Goal: Task Accomplishment & Management: Manage account settings

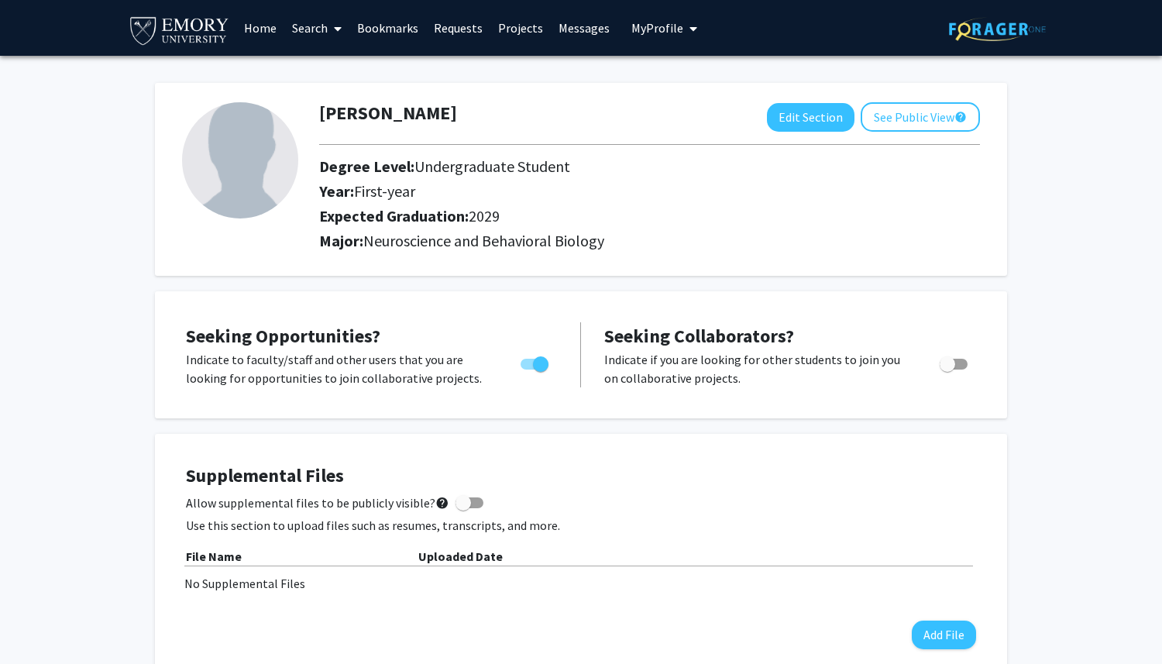
click at [327, 27] on link "Search" at bounding box center [316, 28] width 65 height 54
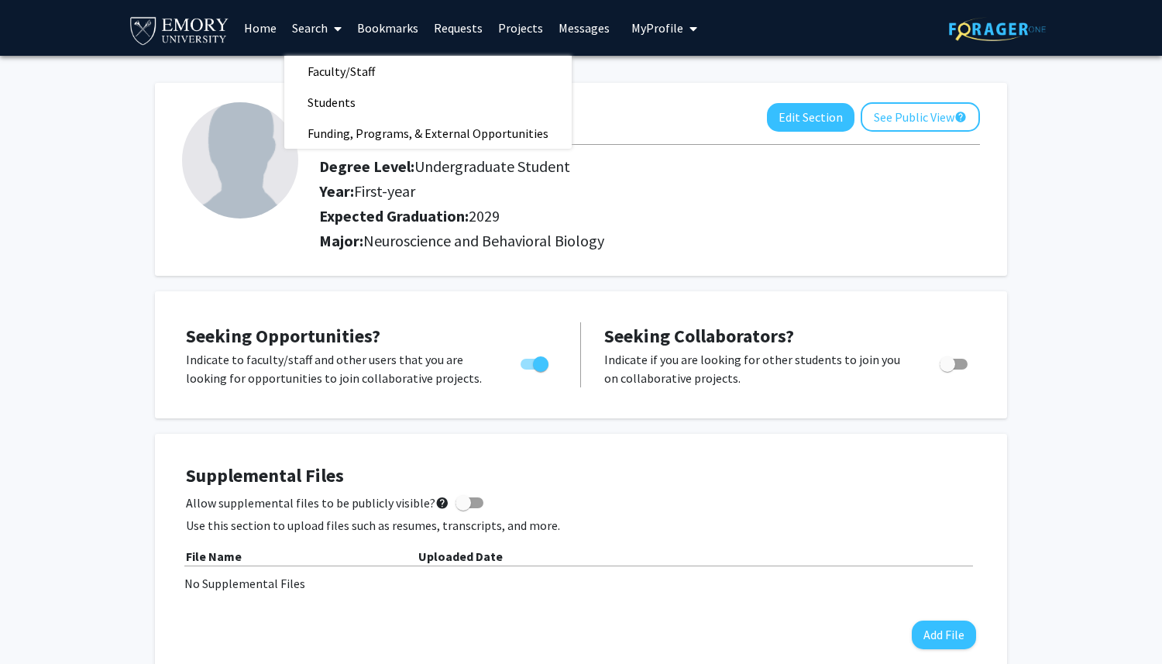
click at [262, 30] on link "Home" at bounding box center [260, 28] width 48 height 54
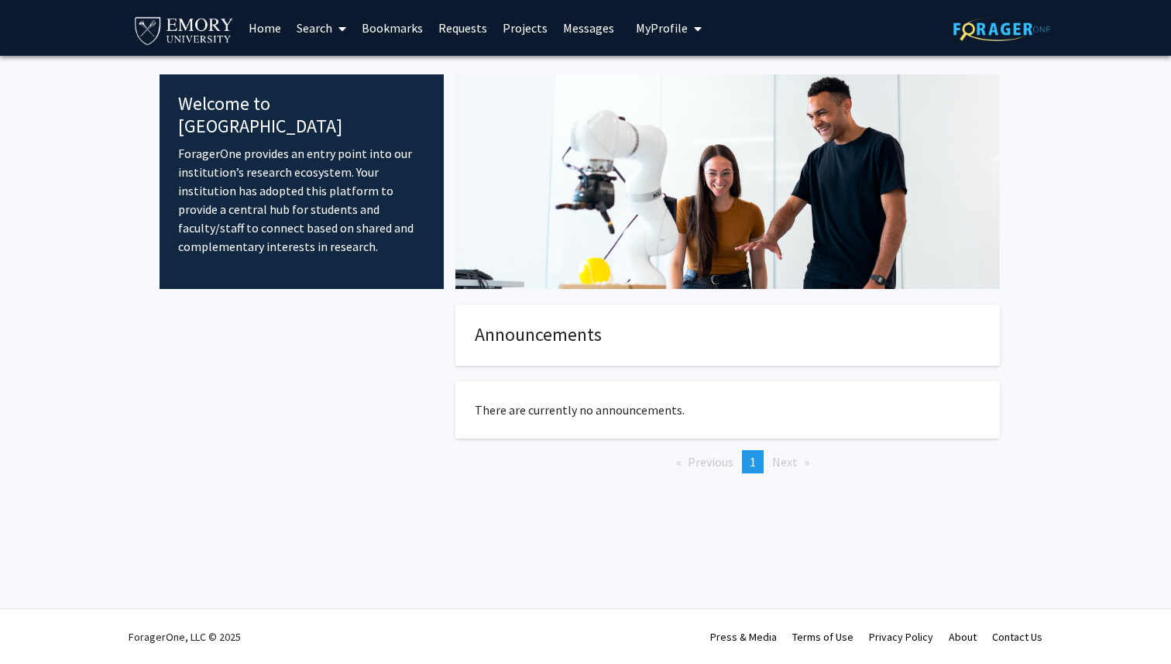
click at [333, 34] on link "Search" at bounding box center [321, 28] width 65 height 54
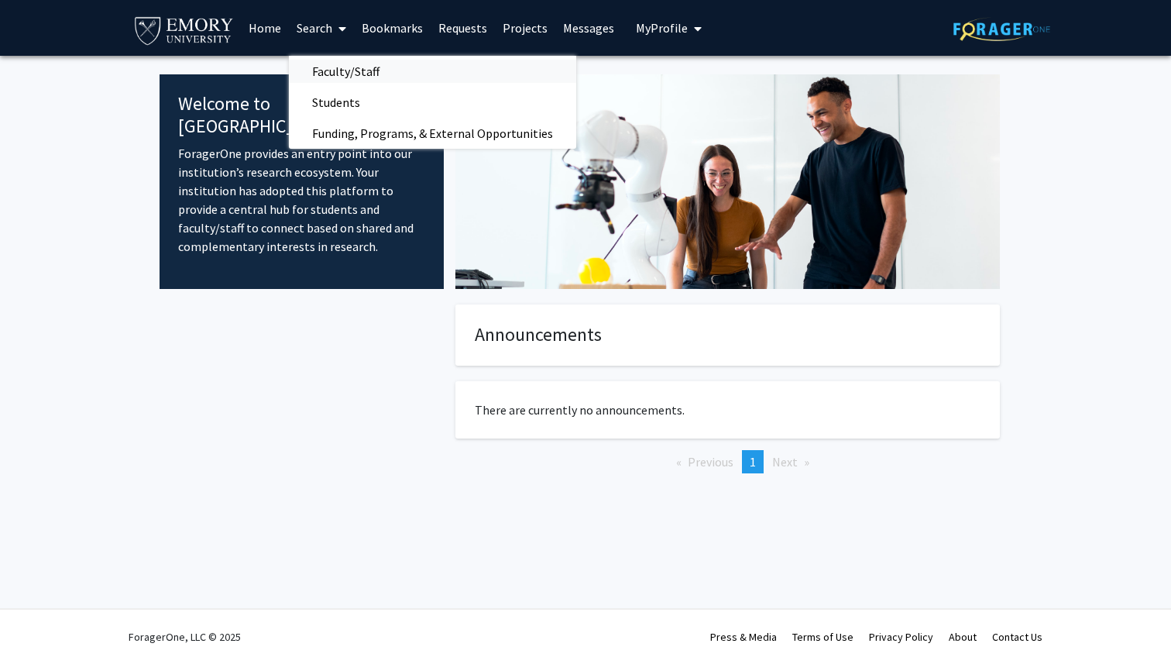
click at [355, 74] on span "Faculty/Staff" at bounding box center [346, 71] width 114 height 31
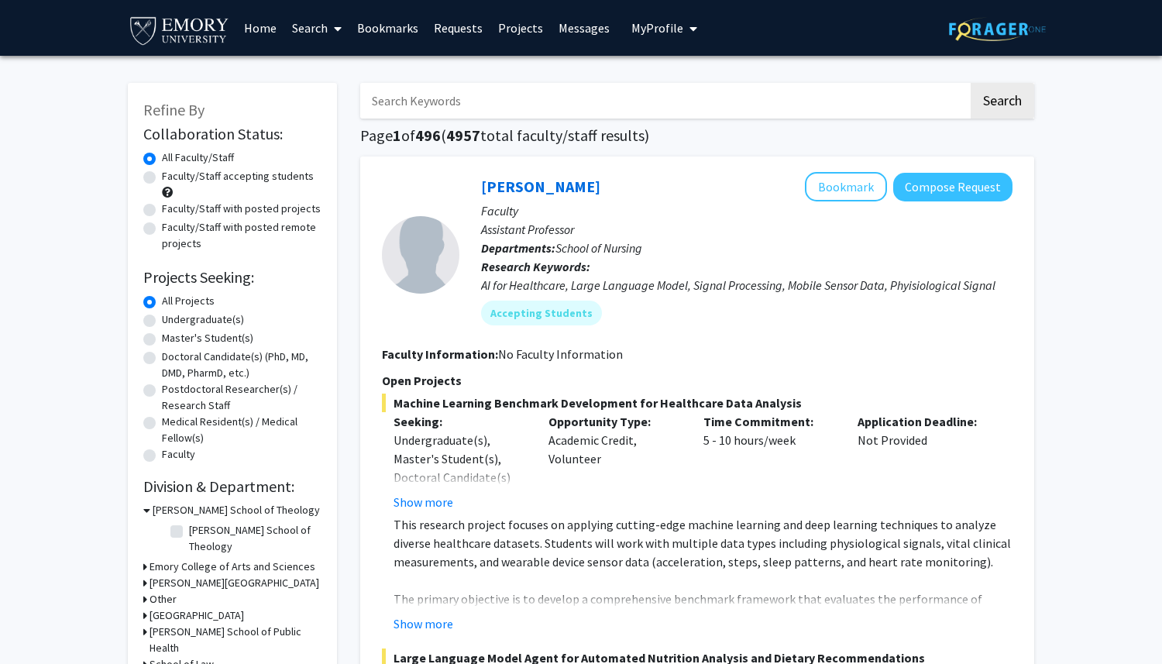
click at [160, 173] on div "Faculty/Staff accepting students" at bounding box center [232, 184] width 178 height 33
click at [162, 176] on label "Faculty/Staff accepting students" at bounding box center [238, 176] width 152 height 16
click at [162, 176] on input "Faculty/Staff accepting students" at bounding box center [167, 173] width 10 height 10
radio input "true"
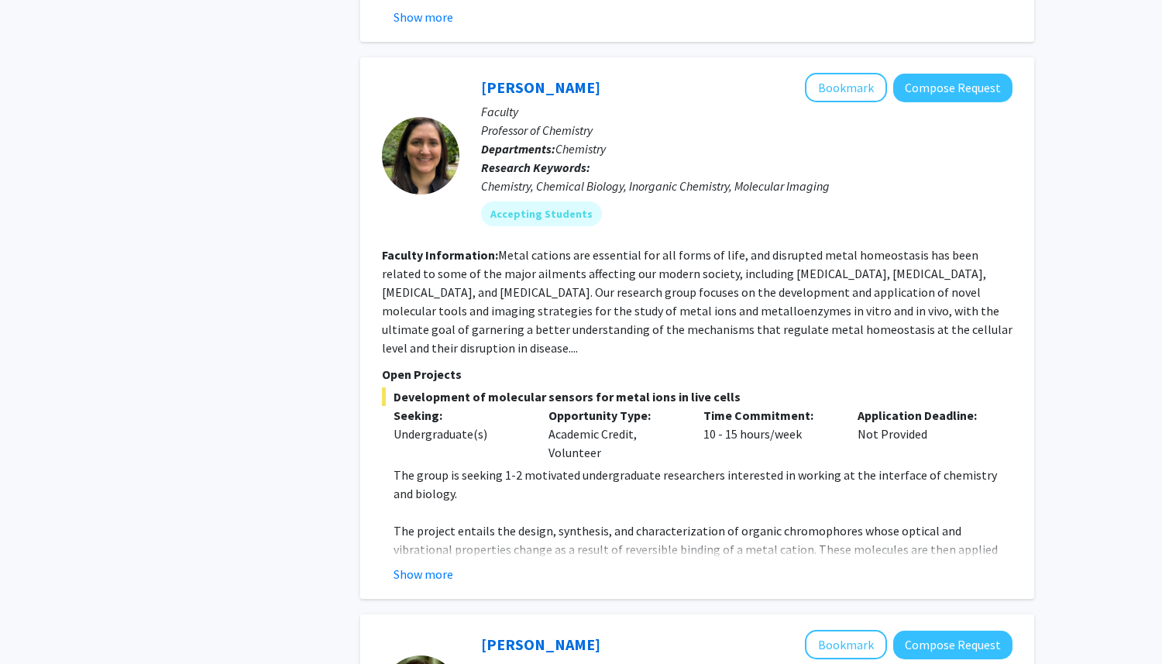
scroll to position [864, 0]
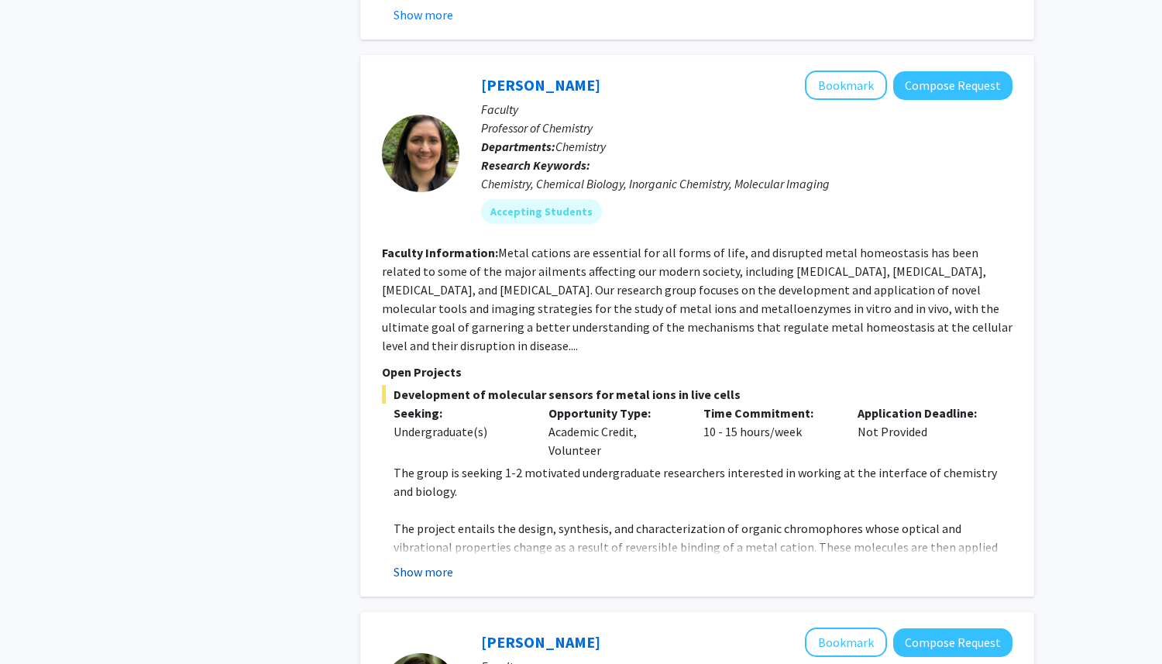
click at [437, 562] on button "Show more" at bounding box center [424, 571] width 60 height 19
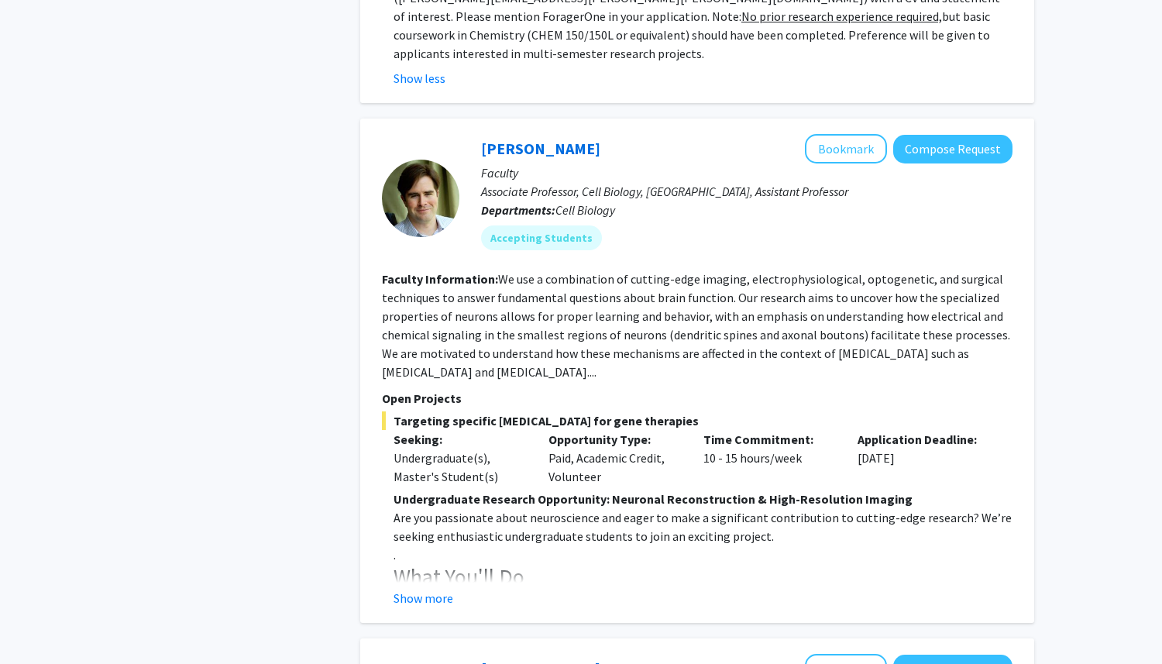
scroll to position [1559, 0]
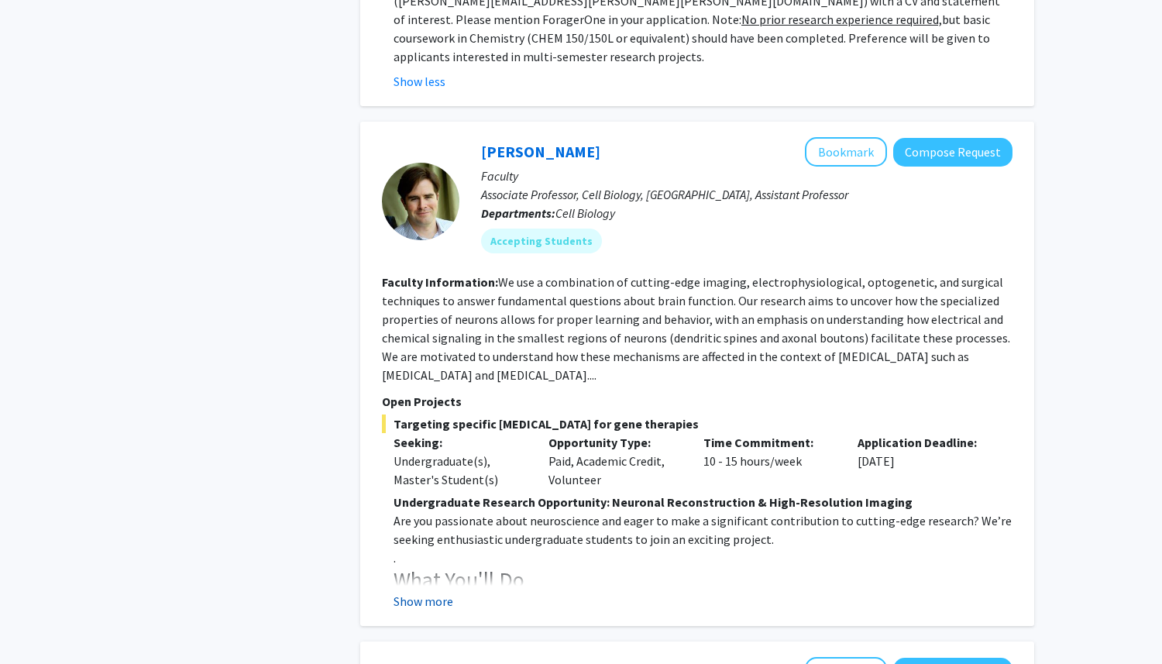
click at [427, 592] on button "Show more" at bounding box center [424, 601] width 60 height 19
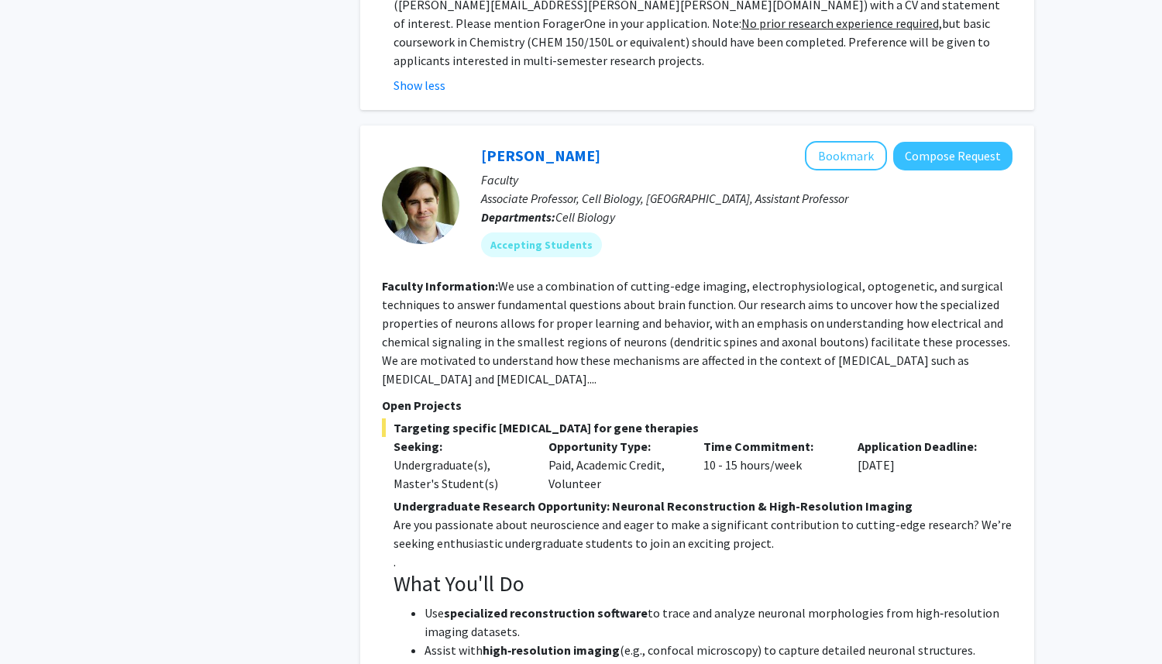
scroll to position [1543, 0]
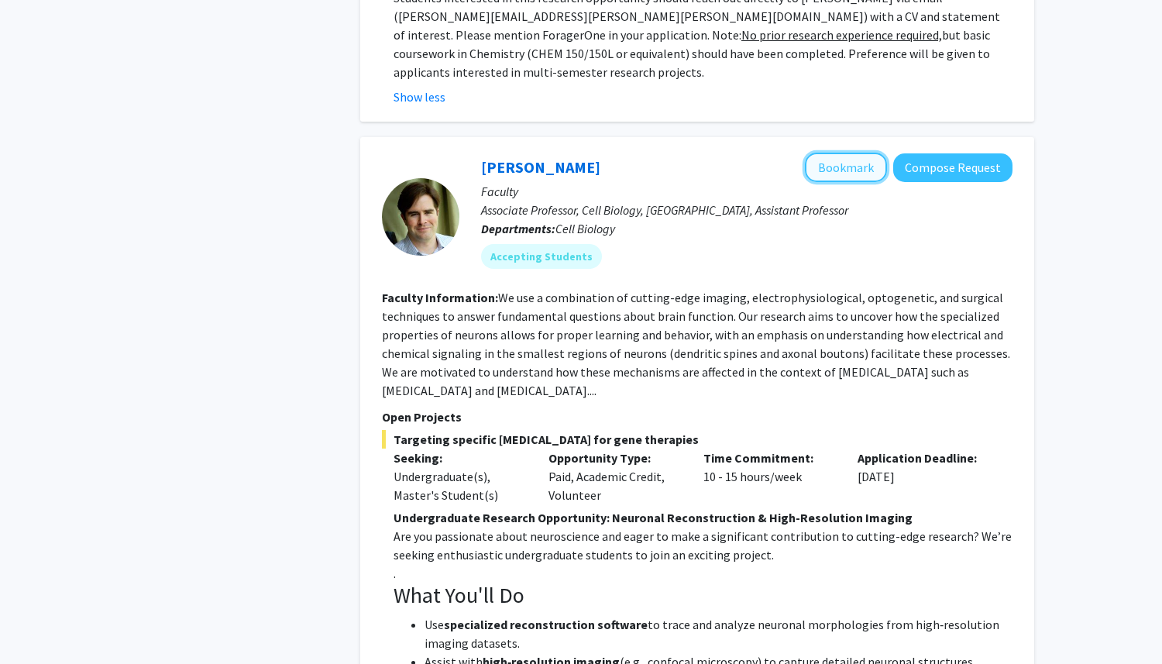
click at [828, 153] on button "Bookmark" at bounding box center [846, 167] width 82 height 29
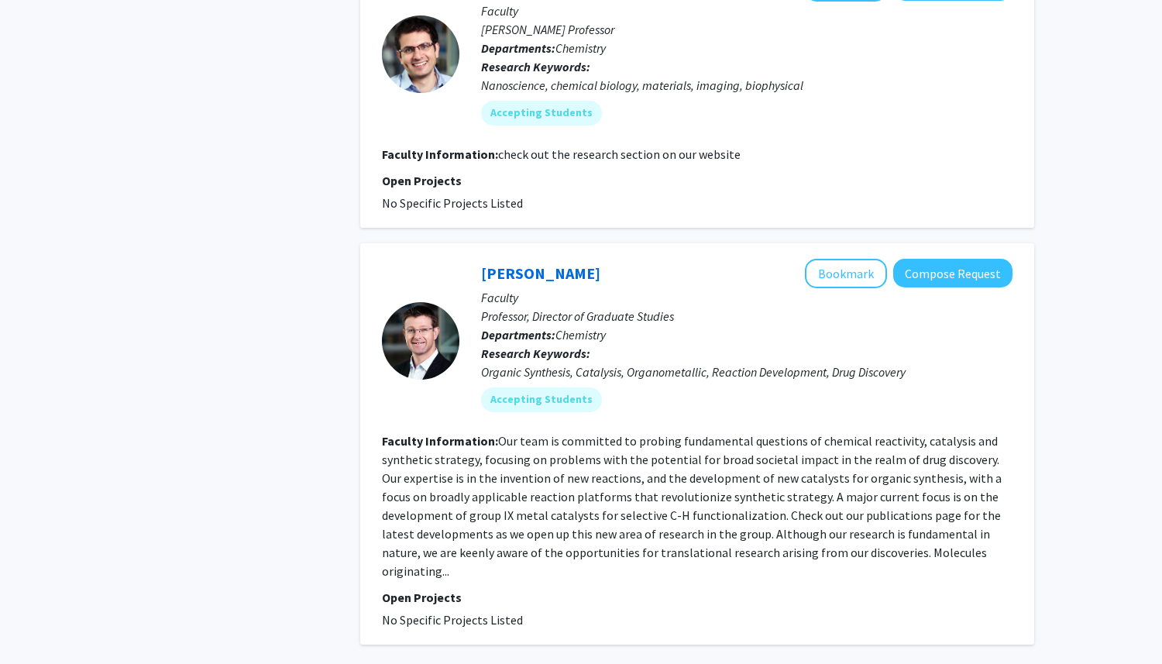
scroll to position [5301, 0]
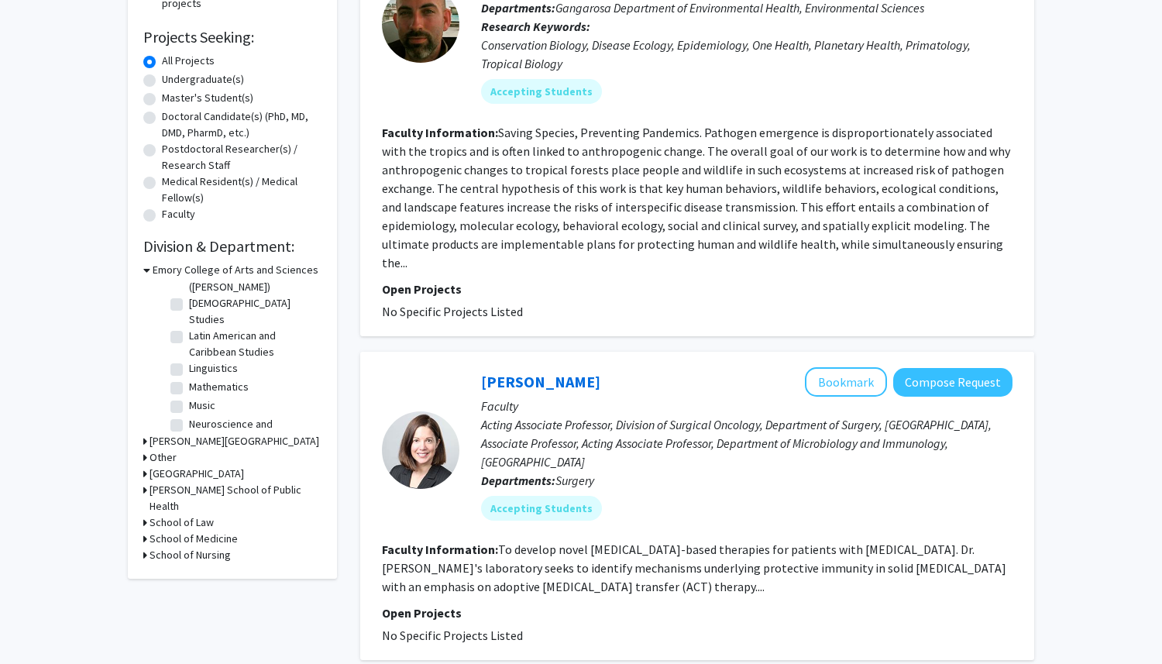
scroll to position [263, 0]
click at [189, 414] on label "Neuroscience and Behavioral Biology" at bounding box center [253, 430] width 129 height 33
click at [189, 414] on input "Neuroscience and Behavioral Biology" at bounding box center [194, 419] width 10 height 10
checkbox input "true"
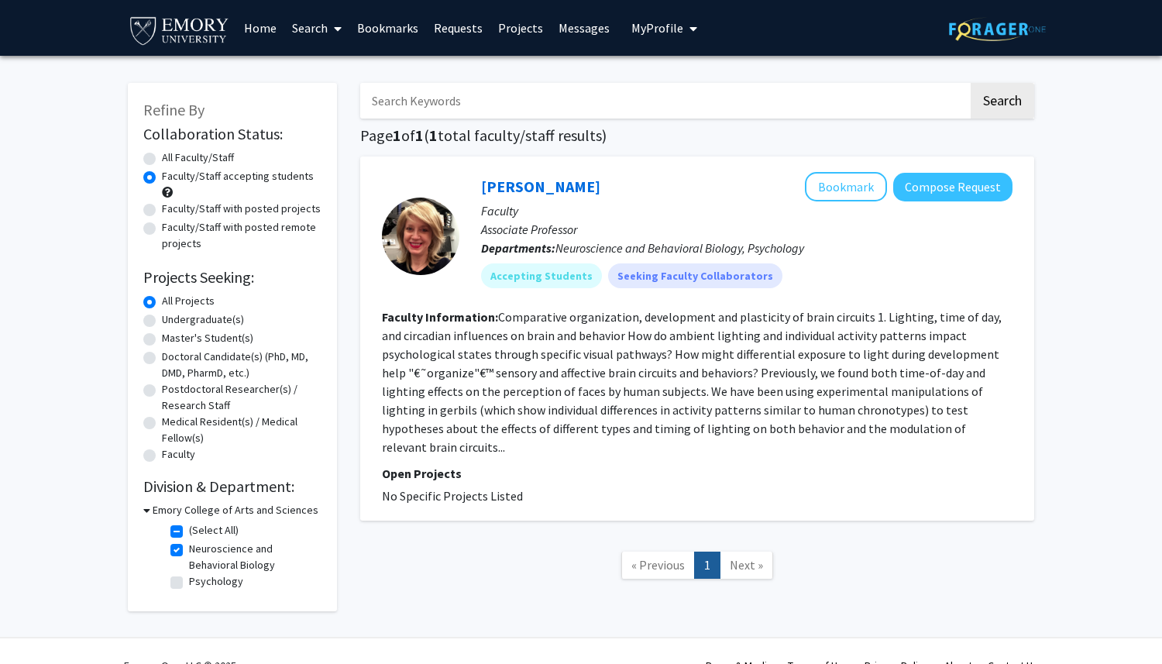
click at [189, 548] on label "Neuroscience and Behavioral Biology" at bounding box center [253, 557] width 129 height 33
click at [189, 548] on input "Neuroscience and Behavioral Biology" at bounding box center [194, 546] width 10 height 10
checkbox input "false"
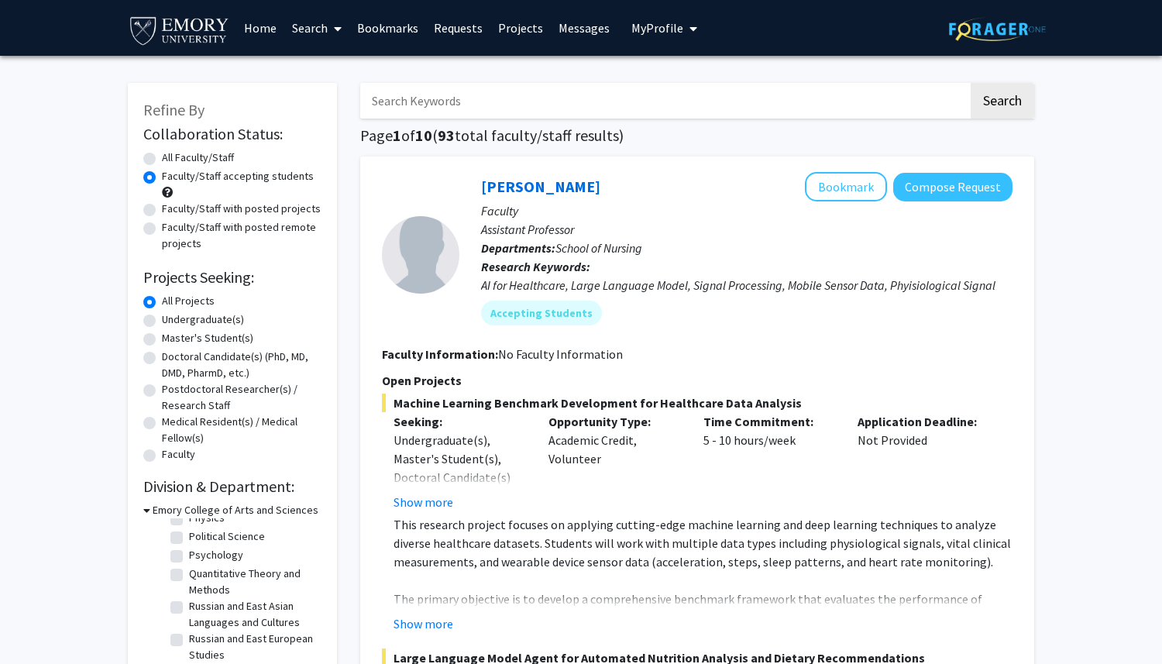
scroll to position [466, 0]
click at [189, 540] on label "Psychology" at bounding box center [216, 548] width 54 height 16
click at [189, 540] on input "Psychology" at bounding box center [194, 545] width 10 height 10
checkbox input "true"
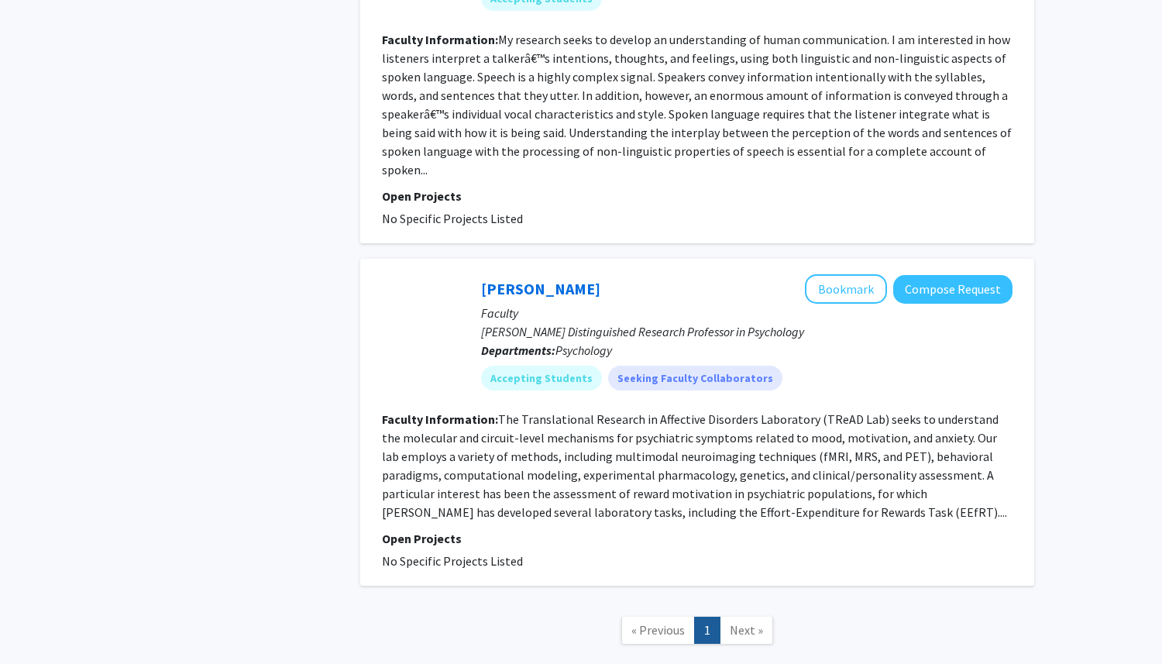
scroll to position [659, 0]
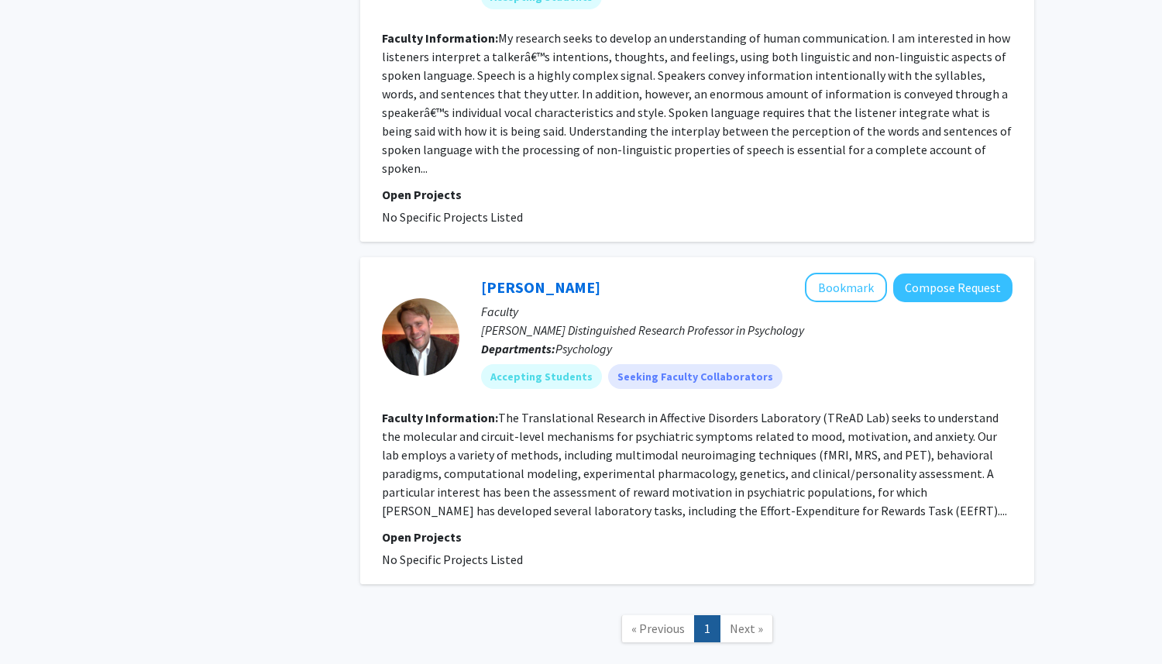
click at [743, 621] on span "Next »" at bounding box center [746, 628] width 33 height 15
click at [0, 0] on div "Refine By Collaboration Status: Collaboration Status All Faculty/Staff Collabor…" at bounding box center [581, 53] width 1162 height 1312
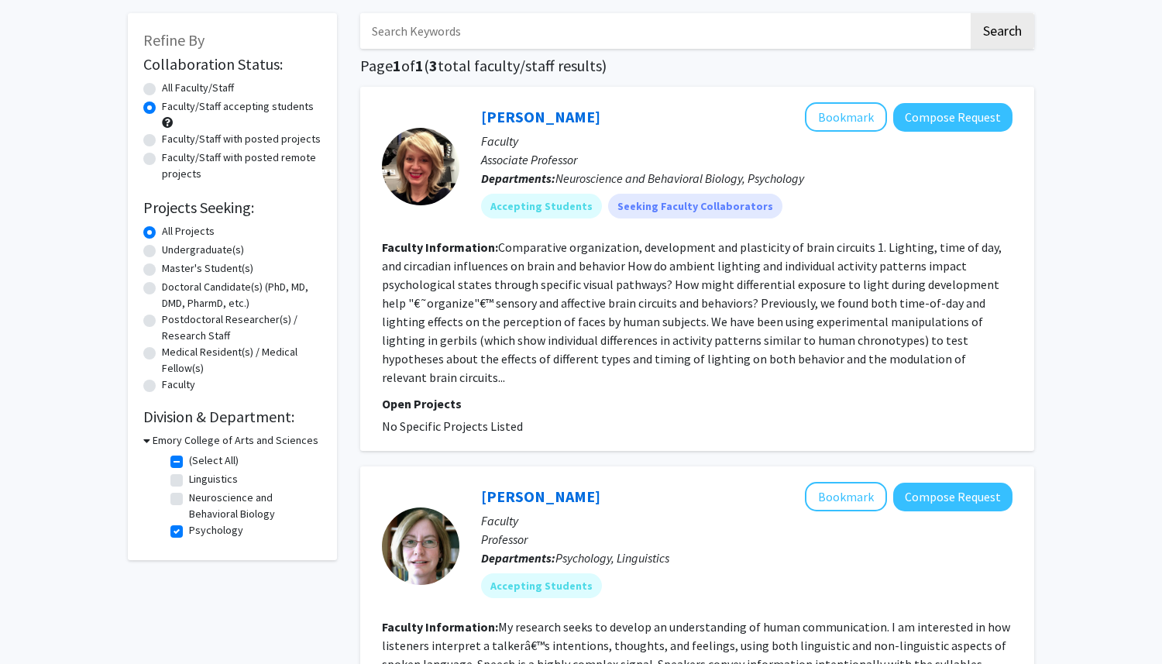
scroll to position [90, 0]
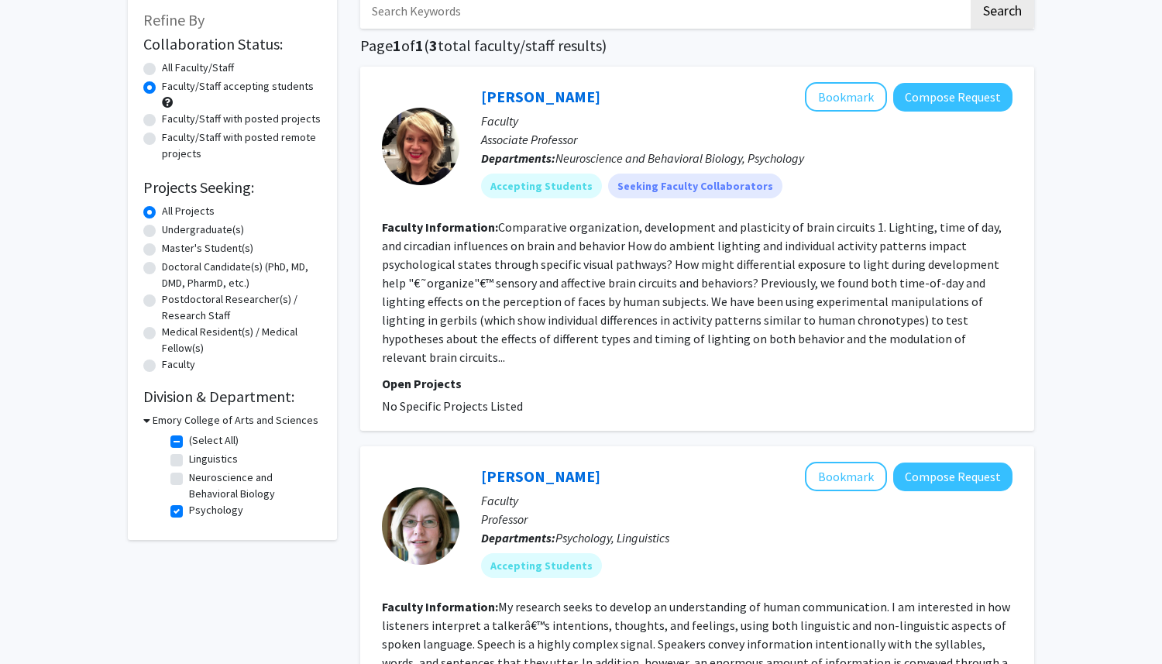
click at [162, 74] on label "All Faculty/Staff" at bounding box center [198, 68] width 72 height 16
click at [162, 70] on input "All Faculty/Staff" at bounding box center [167, 65] width 10 height 10
radio input "true"
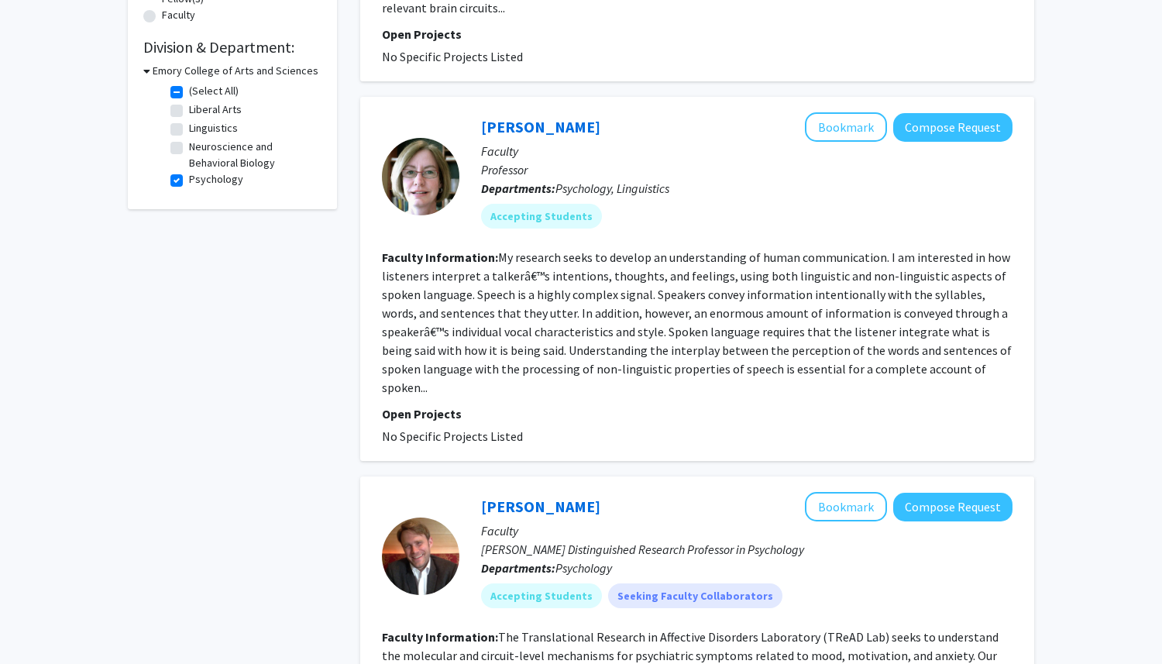
scroll to position [438, 0]
click at [839, 493] on button "Bookmark" at bounding box center [846, 507] width 82 height 29
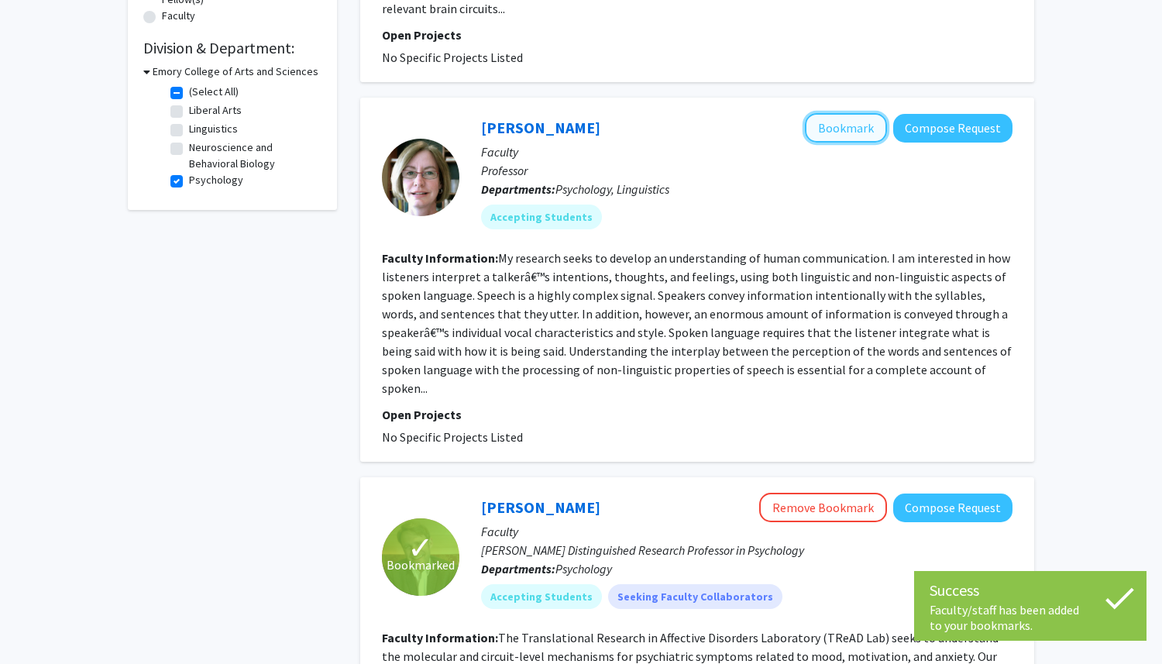
click at [833, 113] on button "Bookmark" at bounding box center [846, 127] width 82 height 29
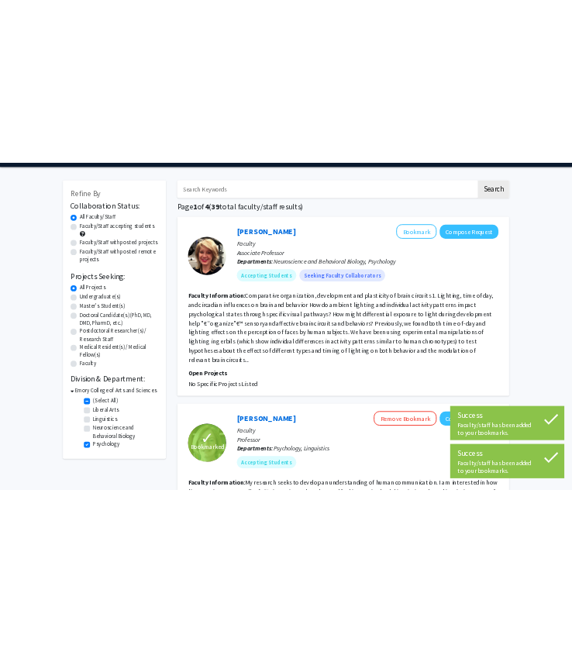
scroll to position [20, 0]
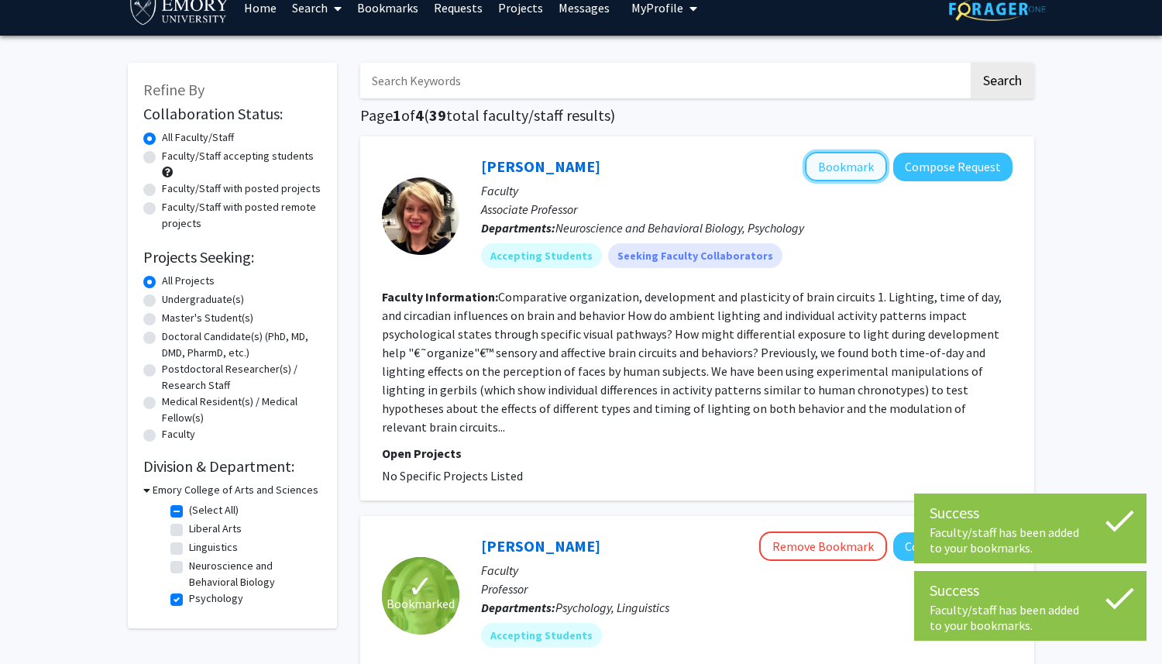
click at [837, 161] on button "Bookmark" at bounding box center [846, 166] width 82 height 29
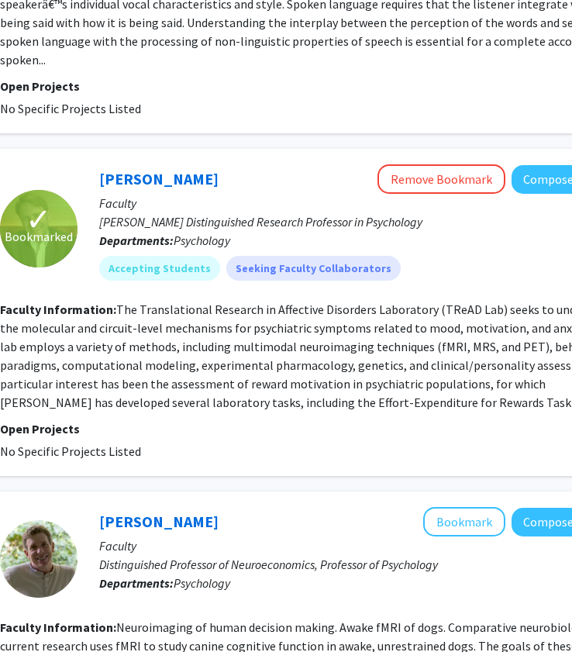
scroll to position [768, 257]
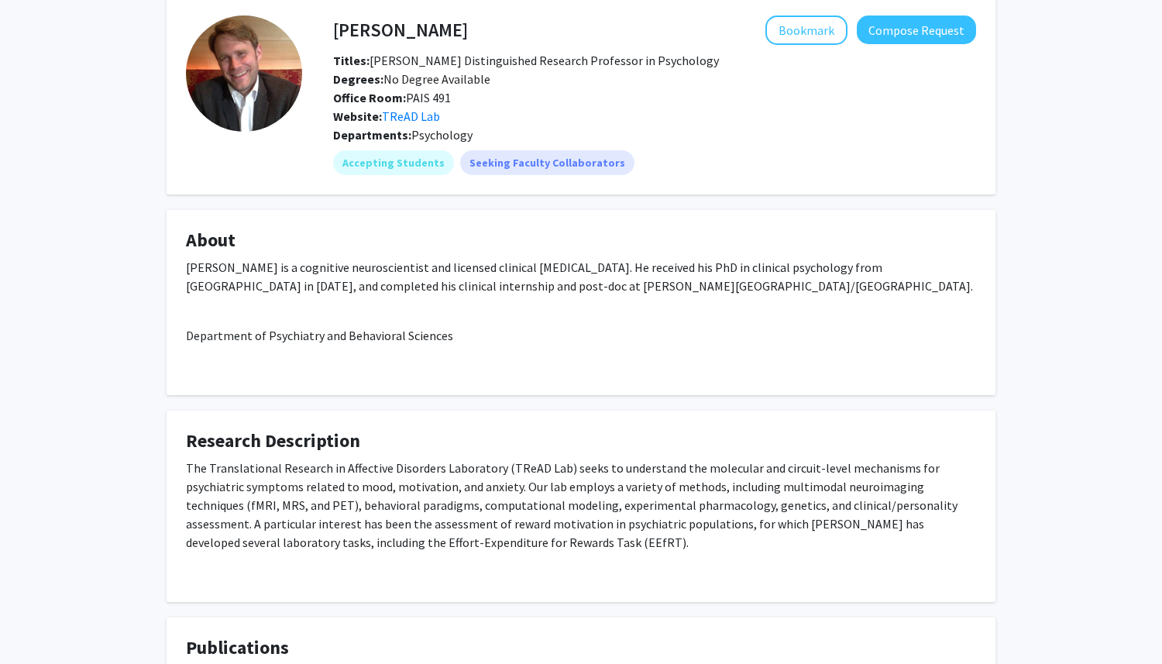
scroll to position [238, 0]
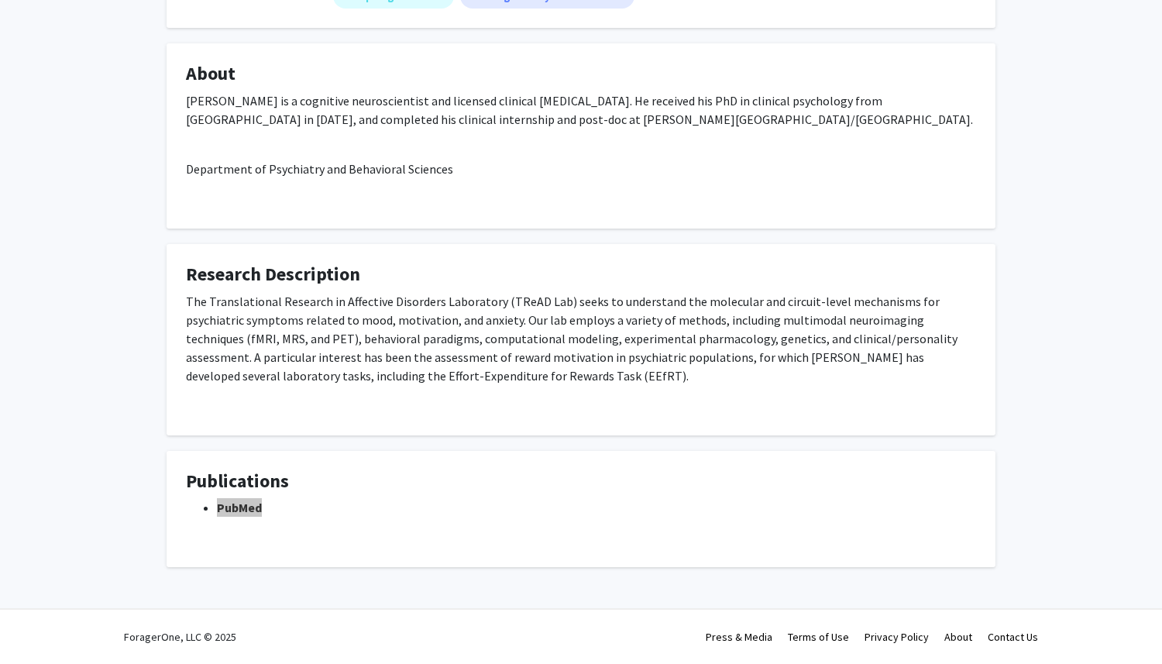
drag, startPoint x: 254, startPoint y: 500, endPoint x: 621, endPoint y: 14, distance: 609.6
click at [0, 0] on div "Michael Treadway Bookmark Compose Request Titles: Winship Distinguished Researc…" at bounding box center [581, 218] width 1162 height 800
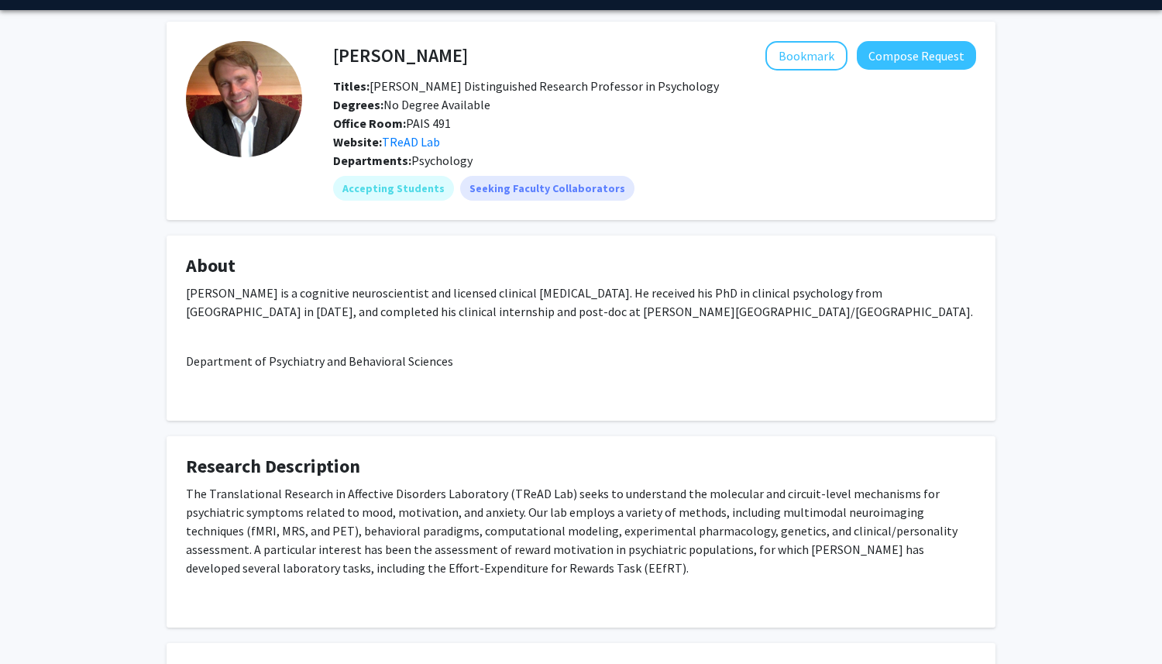
scroll to position [0, 0]
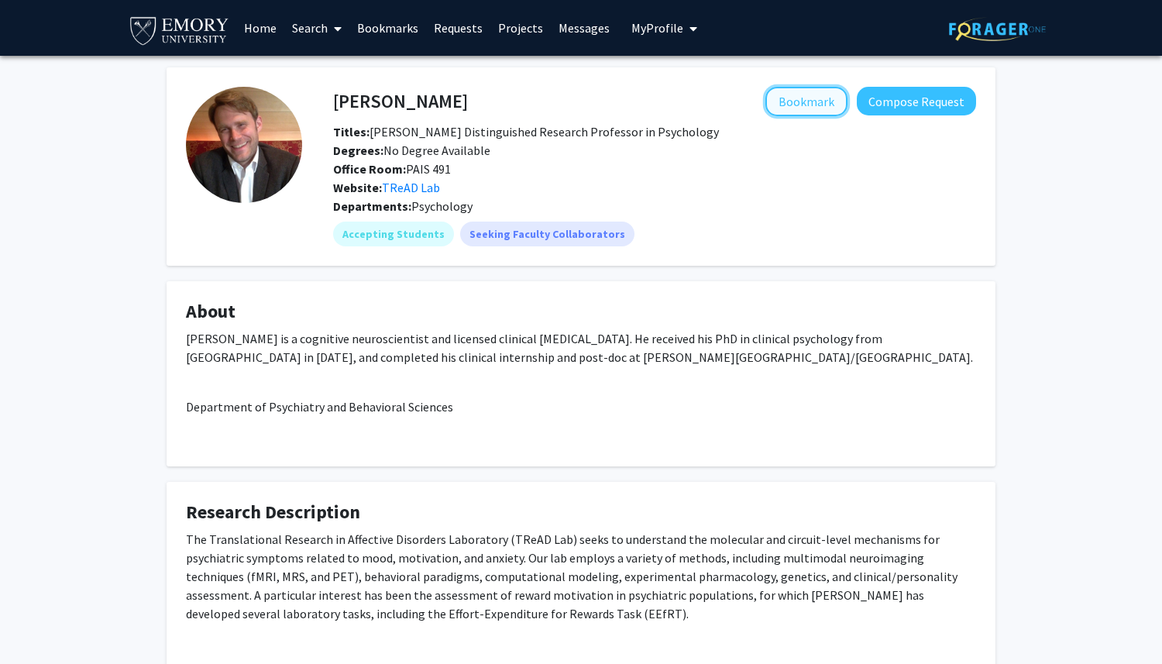
click at [809, 94] on button "Bookmark" at bounding box center [806, 101] width 82 height 29
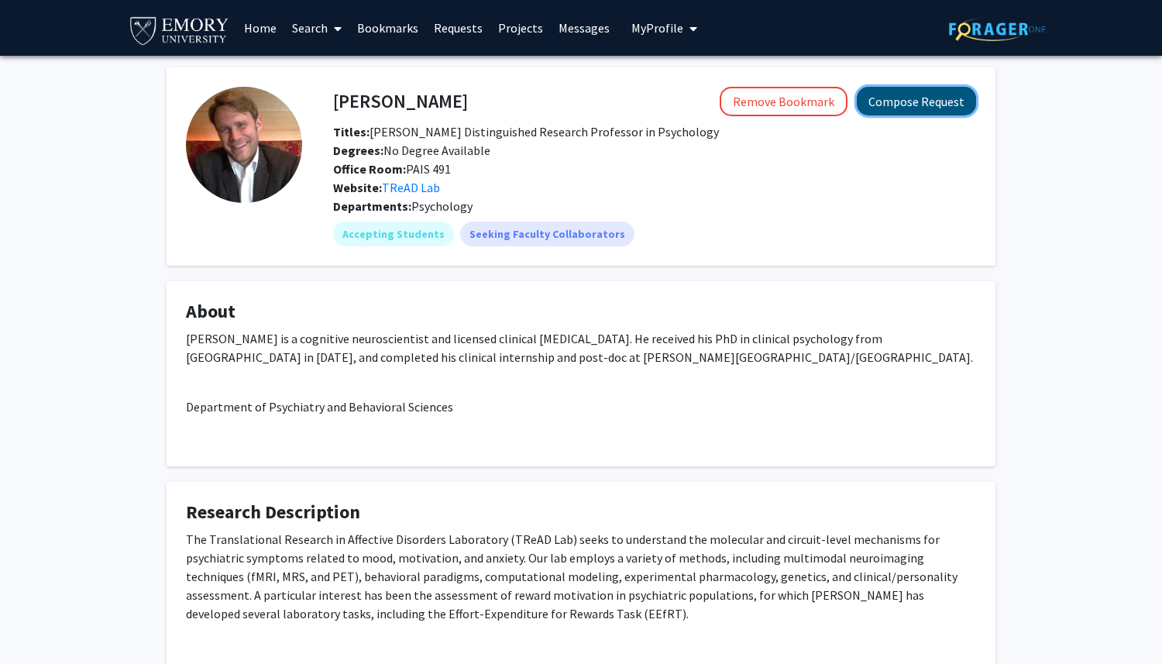
click at [901, 95] on button "Compose Request" at bounding box center [916, 101] width 119 height 29
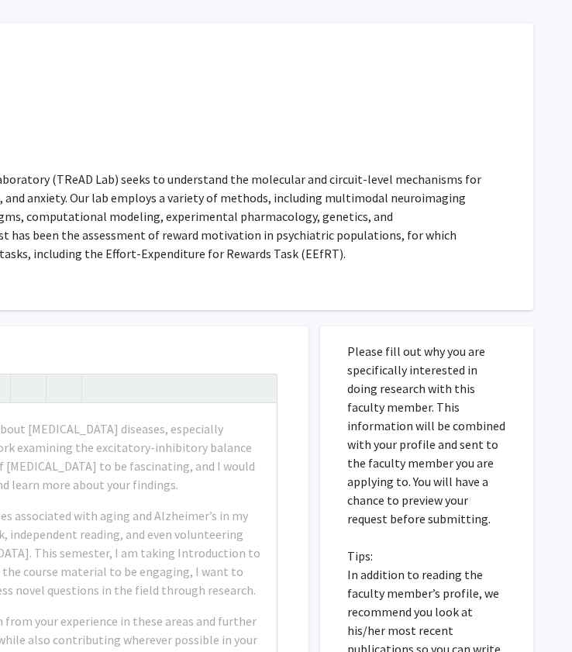
scroll to position [0, 358]
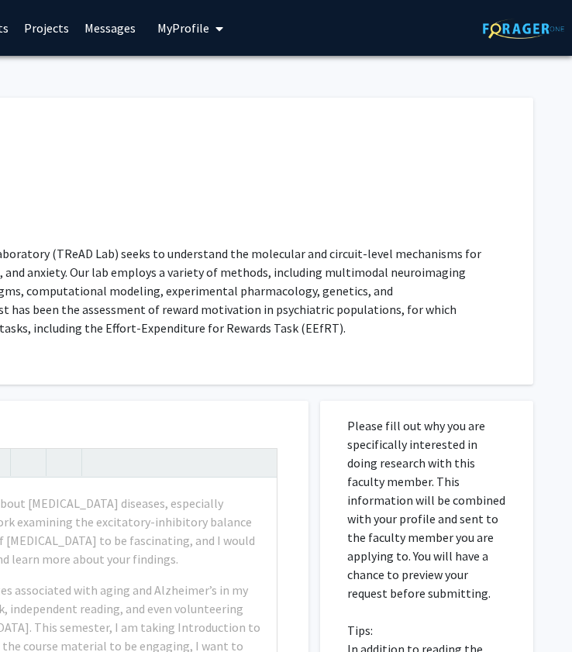
click at [177, 27] on span "My Profile" at bounding box center [183, 27] width 52 height 15
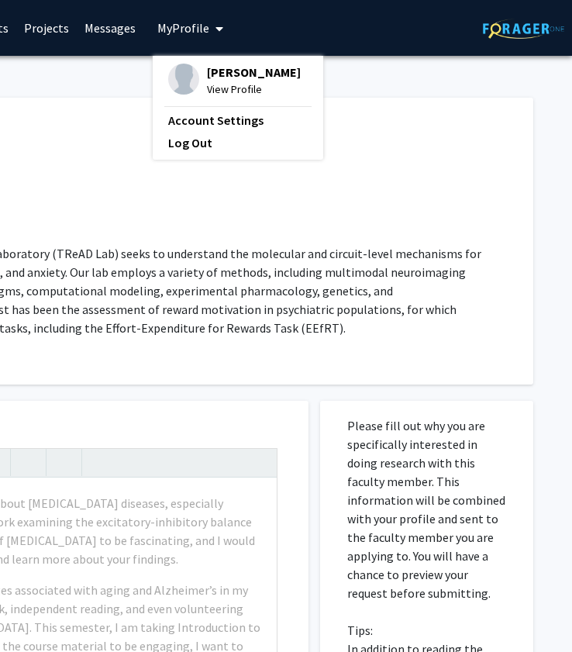
click at [196, 59] on div "Christine Santos View Profile Account Settings Log Out" at bounding box center [238, 108] width 170 height 104
click at [215, 71] on span "[PERSON_NAME]" at bounding box center [254, 72] width 94 height 17
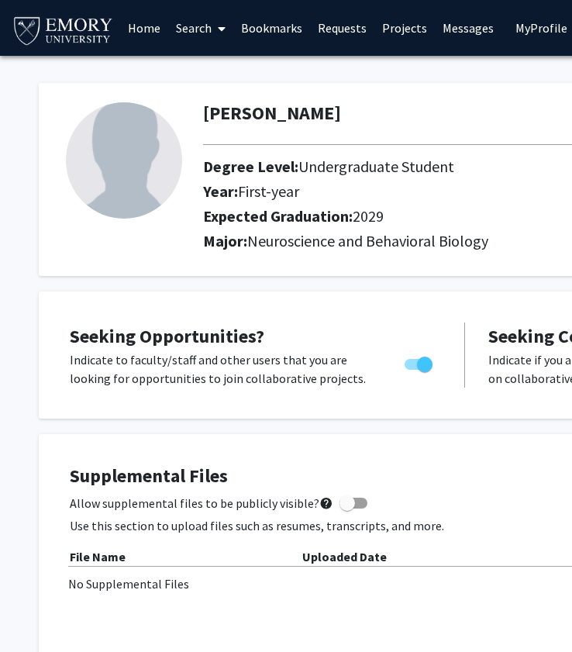
click at [125, 191] on img at bounding box center [124, 160] width 116 height 116
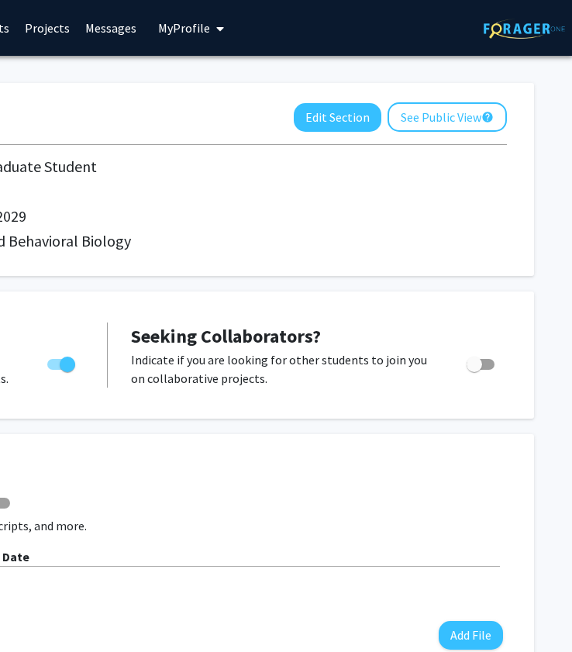
scroll to position [0, 358]
click at [318, 112] on button "Edit Section" at bounding box center [337, 117] width 88 height 29
select select "first-year"
select select "2029"
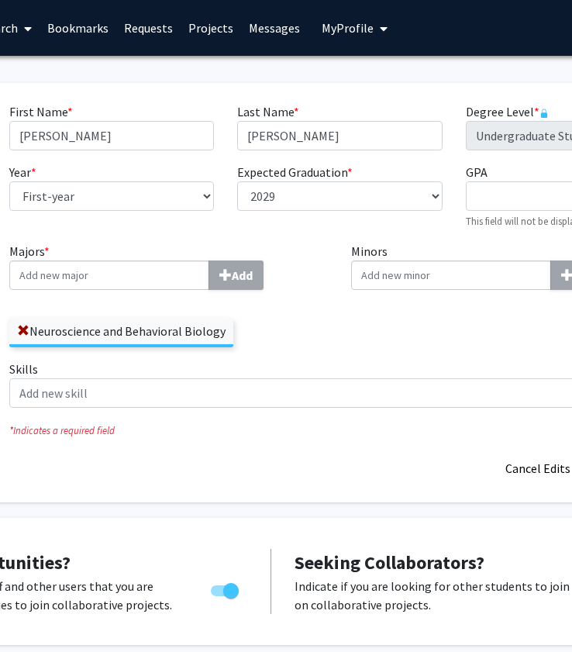
scroll to position [0, 0]
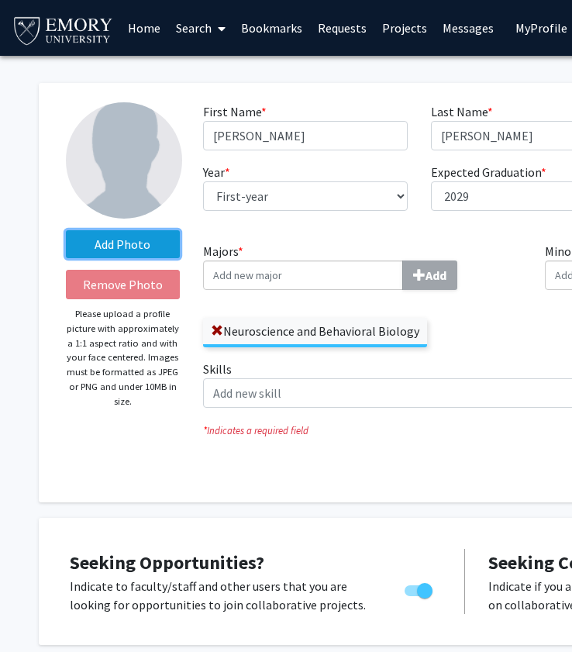
click at [147, 242] on label "Add Photo" at bounding box center [123, 244] width 114 height 28
click at [0, 0] on input "Add Photo" at bounding box center [0, 0] width 0 height 0
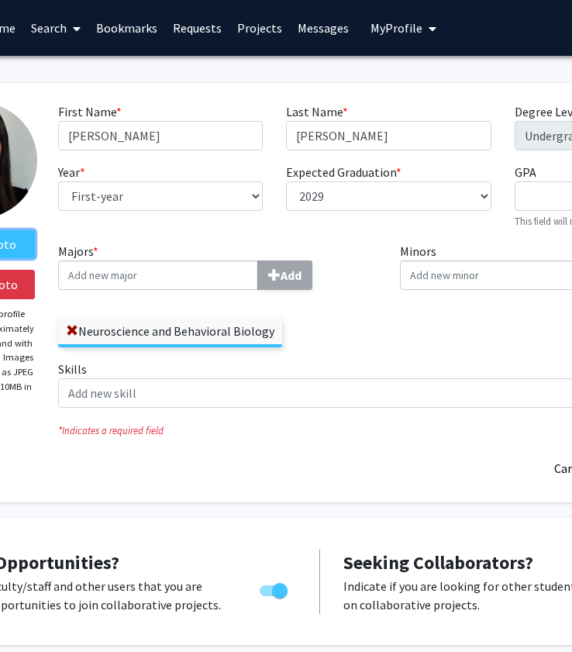
scroll to position [0, 146]
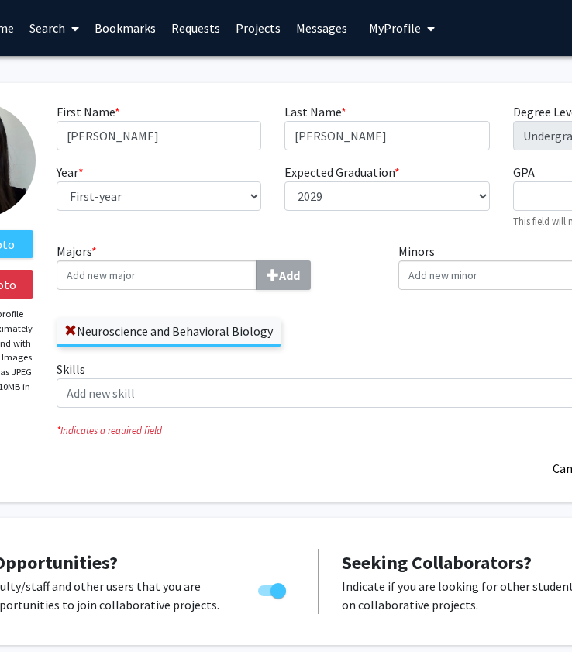
click at [194, 290] on div "Majors * Add Neuroscience and Behavioral Biology" at bounding box center [216, 294] width 319 height 105
click at [194, 278] on input "Majors * Add" at bounding box center [157, 274] width 200 height 29
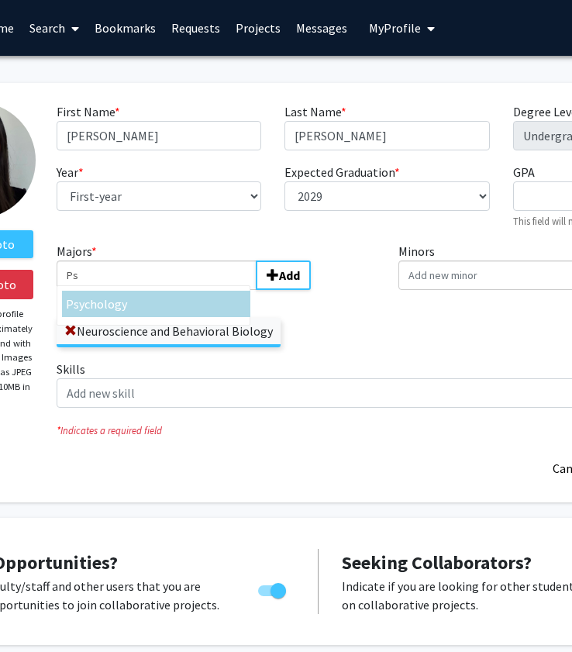
type input "Ps"
click at [164, 306] on div "Ps ychology" at bounding box center [156, 303] width 181 height 19
click at [164, 290] on input "Ps" at bounding box center [157, 274] width 200 height 29
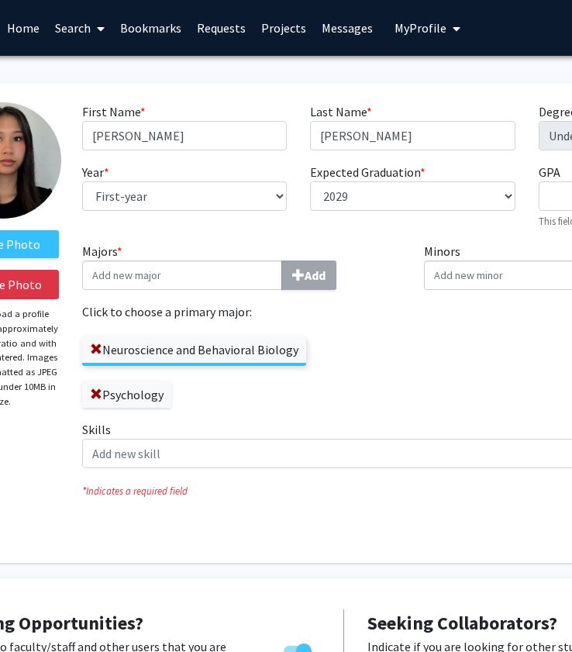
scroll to position [0, 125]
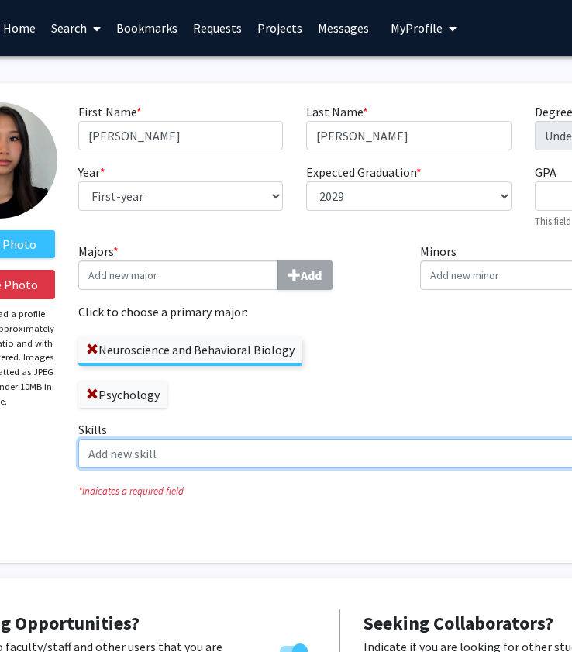
click at [184, 456] on input "Skills Add" at bounding box center [381, 452] width 607 height 29
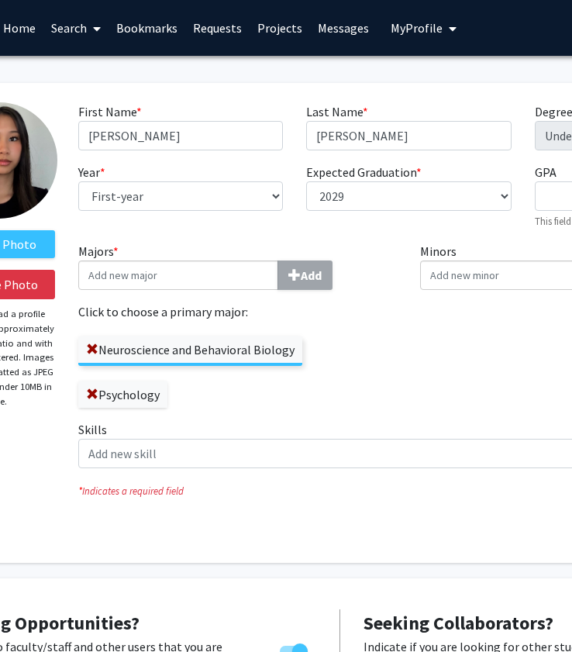
click at [406, 374] on div "Majors * Add Click to choose a primary major: Neuroscience and Behavioral Biolo…" at bounding box center [238, 331] width 342 height 178
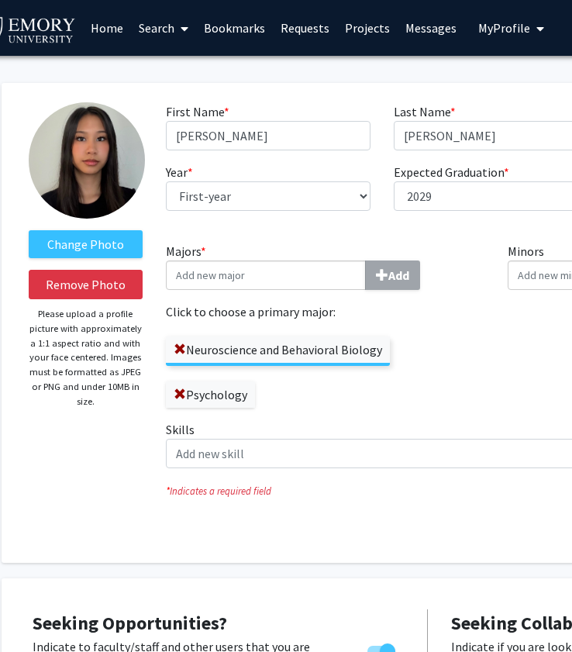
scroll to position [0, 38]
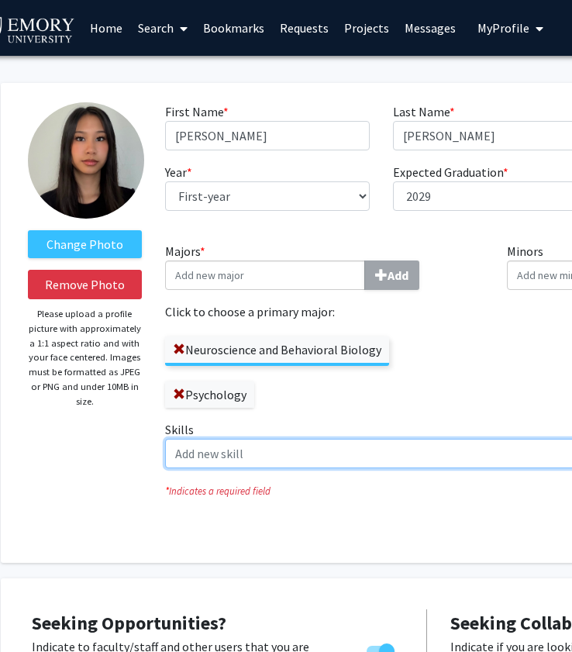
click at [184, 442] on input "Skills Add" at bounding box center [468, 452] width 607 height 29
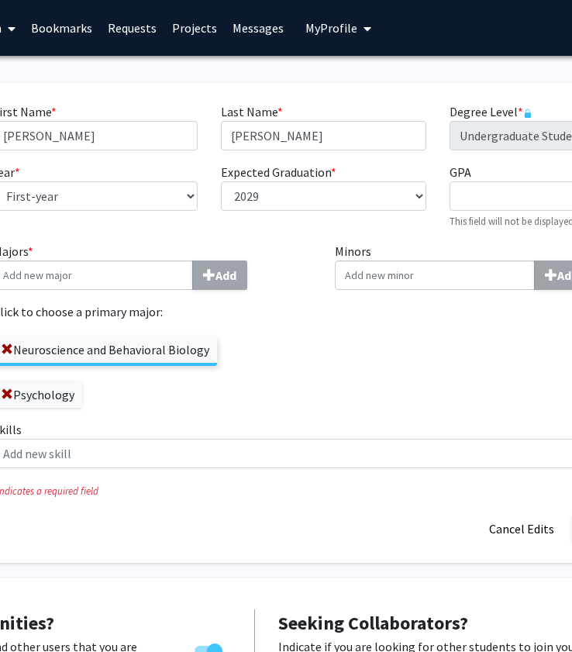
scroll to position [0, 245]
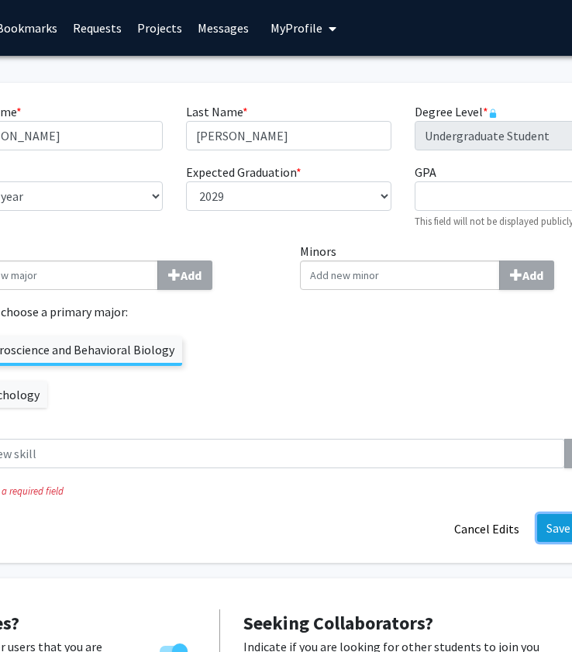
click at [552, 525] on button "Save Profile" at bounding box center [578, 528] width 82 height 28
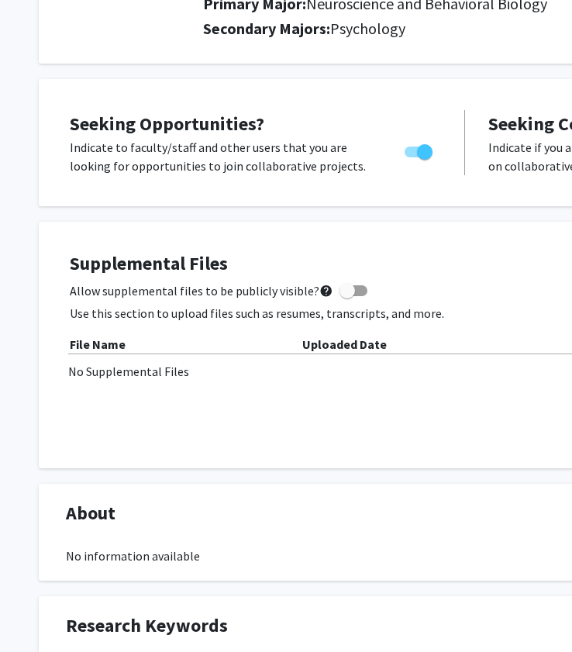
scroll to position [240, 0]
